Goal: Navigation & Orientation: Understand site structure

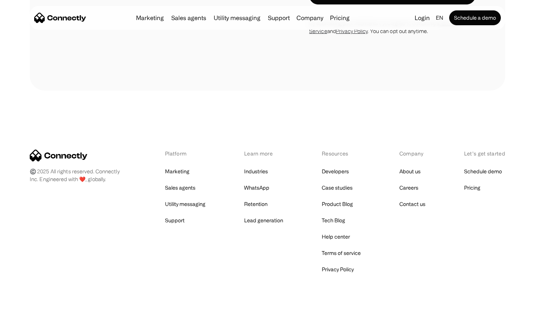
scroll to position [2105, 0]
